Goal: Find specific page/section: Find specific page/section

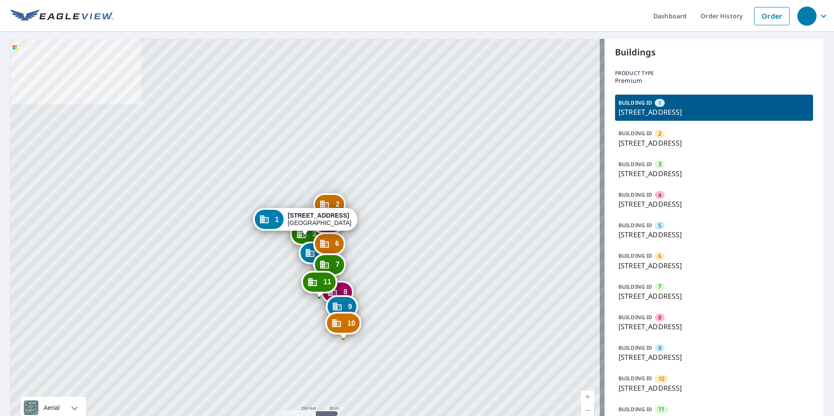
click at [666, 204] on p "[STREET_ADDRESS]" at bounding box center [714, 204] width 191 height 10
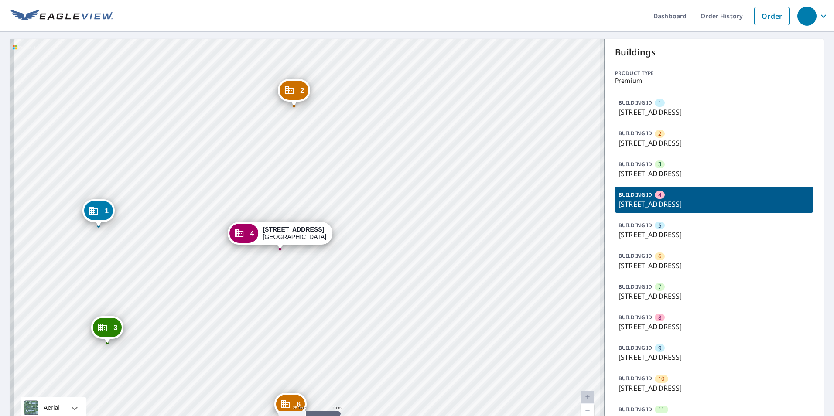
drag, startPoint x: 313, startPoint y: 258, endPoint x: 321, endPoint y: 248, distance: 12.4
click at [321, 248] on div "1 [STREET_ADDRESS] 2 [STREET_ADDRESS] 3 [GEOGRAPHIC_DATA] 5 [STREET_ADDRESS] 6 …" at bounding box center [307, 237] width 594 height 396
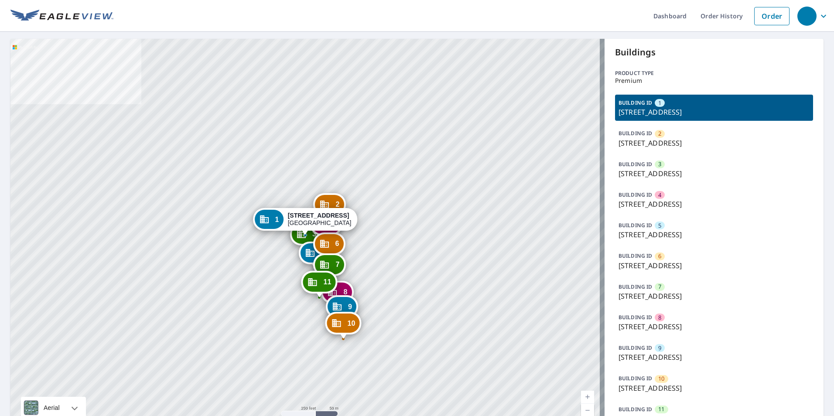
click at [704, 138] on p "[STREET_ADDRESS]" at bounding box center [714, 143] width 191 height 10
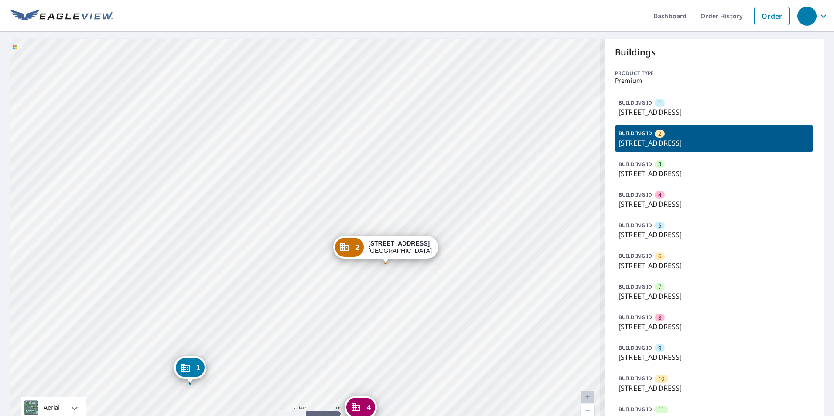
click at [375, 214] on div "1 1924 W College Ave San Bernardino, CA 92407 3 4539 University Pkwy San Bernar…" at bounding box center [307, 237] width 594 height 396
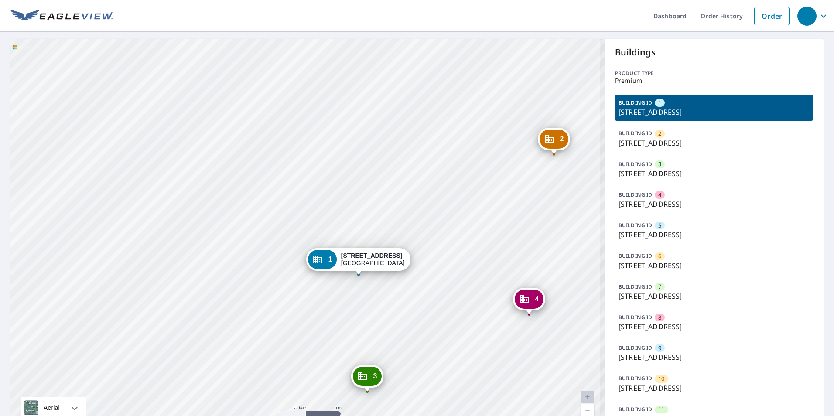
drag, startPoint x: 333, startPoint y: 245, endPoint x: 342, endPoint y: 135, distance: 110.4
click at [339, 135] on div "2 [STREET_ADDRESS] 3 [STREET_ADDRESS] 4 [STREET_ADDRESS] 5 [STREET_ADDRESS] 6 […" at bounding box center [307, 237] width 594 height 396
